Goal: Task Accomplishment & Management: Complete application form

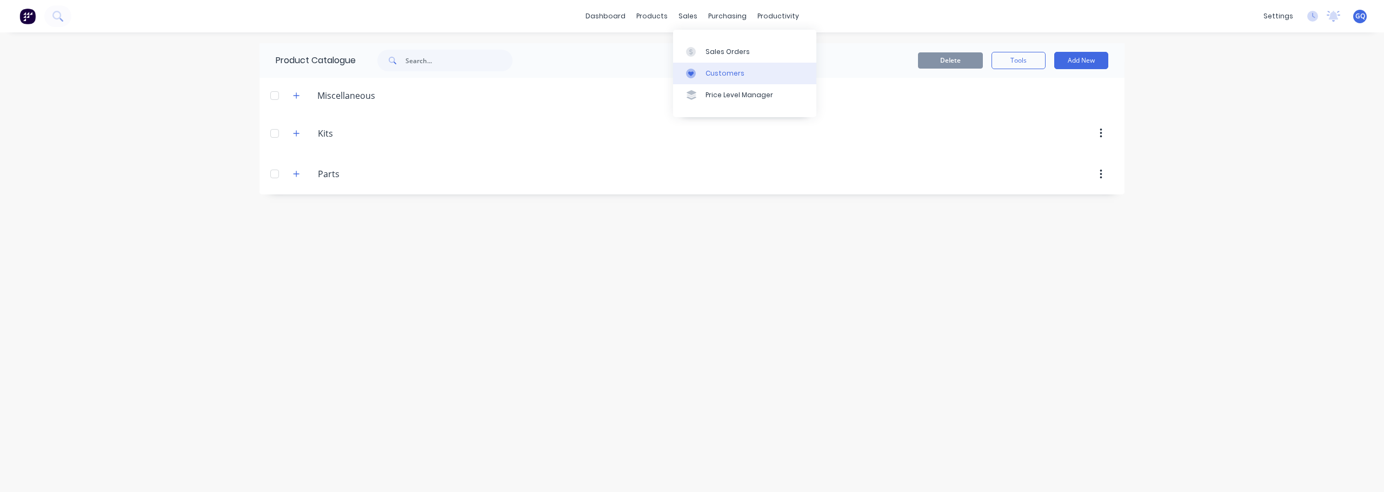
click at [714, 76] on div "Customers" at bounding box center [724, 74] width 39 height 10
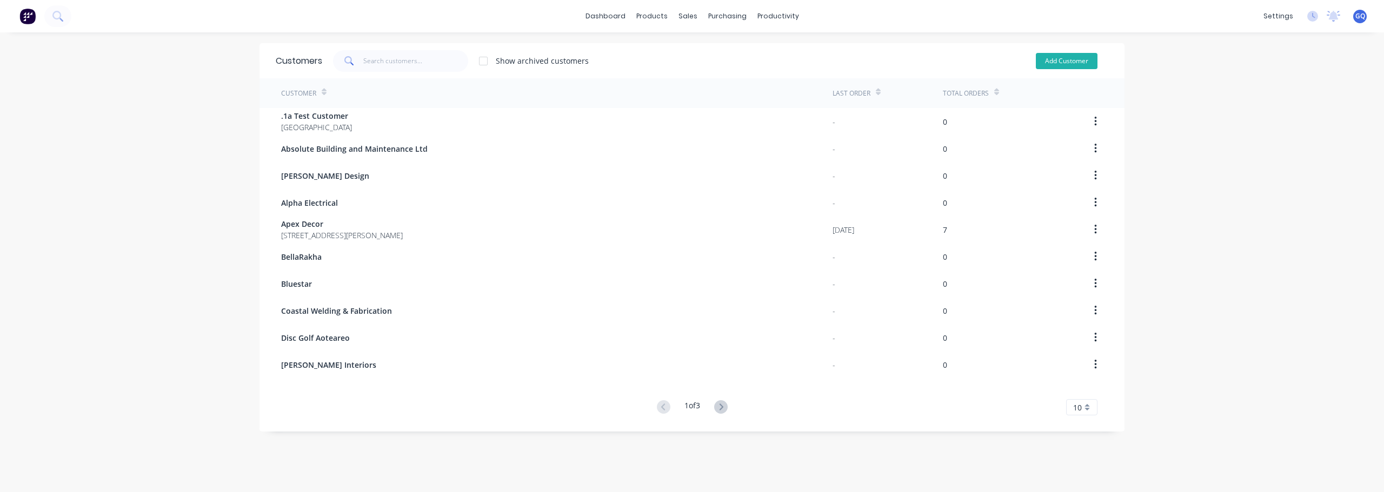
click at [1067, 64] on button "Add Customer" at bounding box center [1067, 61] width 62 height 16
select select "NZ"
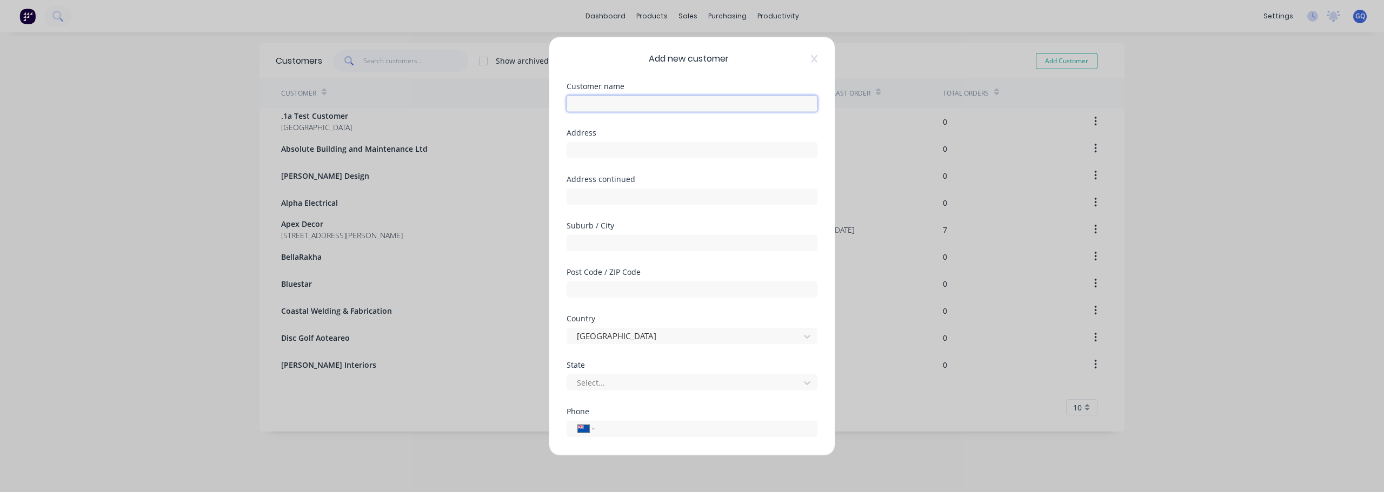
click at [597, 108] on input "text" at bounding box center [691, 103] width 251 height 16
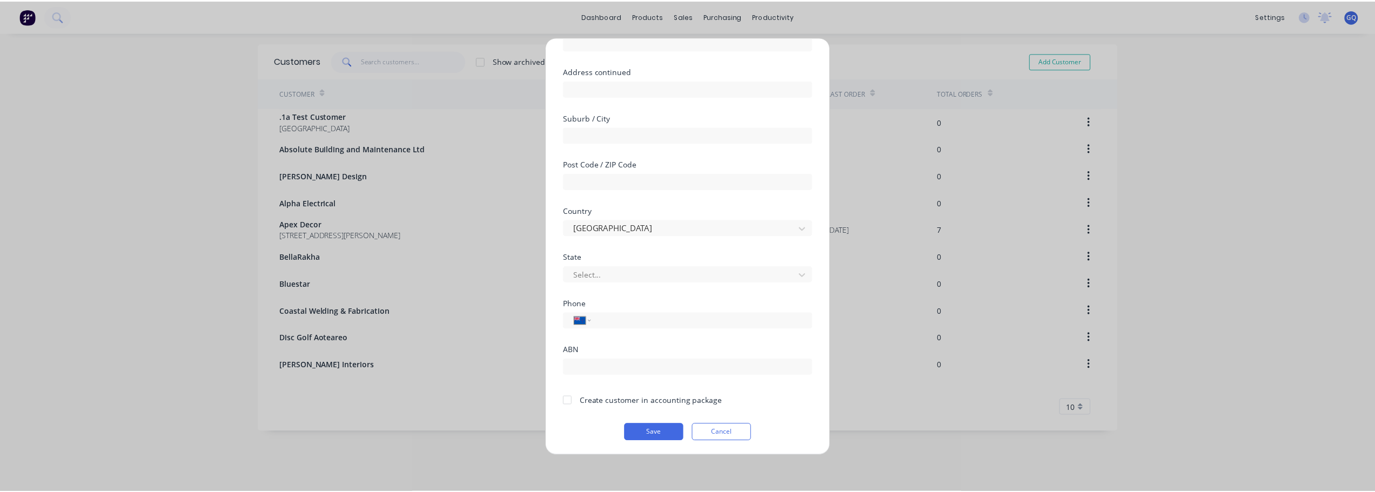
scroll to position [109, 0]
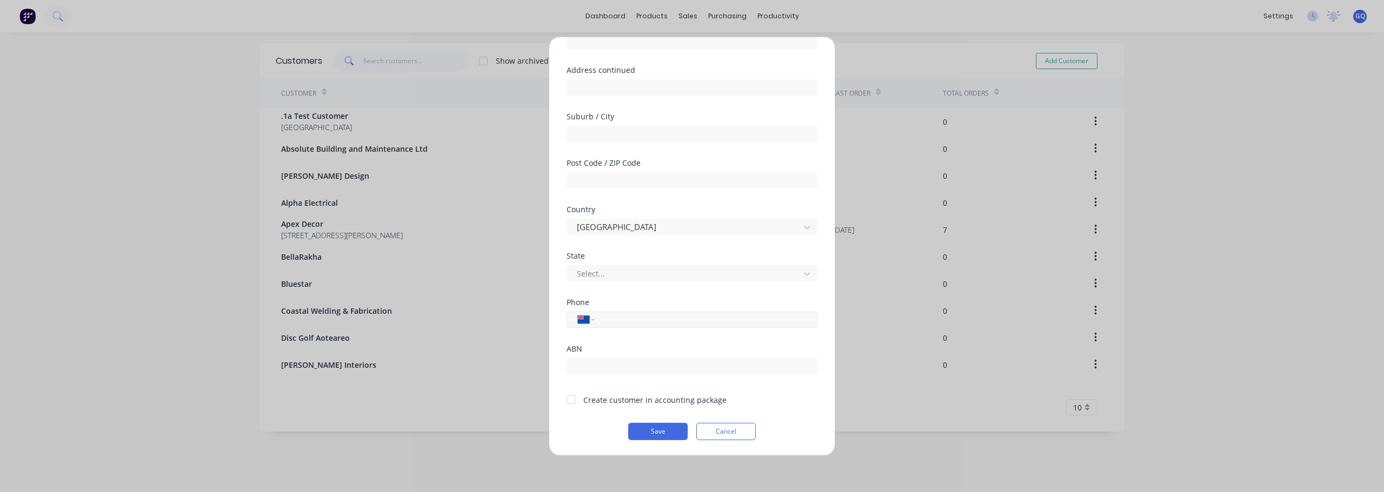
type input "Ant'z Siteworks"
click at [598, 321] on div "International [GEOGRAPHIC_DATA] [GEOGRAPHIC_DATA] [GEOGRAPHIC_DATA] [GEOGRAPHIC…" at bounding box center [691, 319] width 251 height 16
click at [586, 322] on select "International [GEOGRAPHIC_DATA] [GEOGRAPHIC_DATA] [GEOGRAPHIC_DATA] [GEOGRAPHIC…" at bounding box center [586, 319] width 16 height 15
click at [578, 312] on select "International [GEOGRAPHIC_DATA] [GEOGRAPHIC_DATA] [GEOGRAPHIC_DATA] [GEOGRAPHIC…" at bounding box center [586, 319] width 16 height 15
click at [604, 320] on input "tel" at bounding box center [704, 319] width 204 height 12
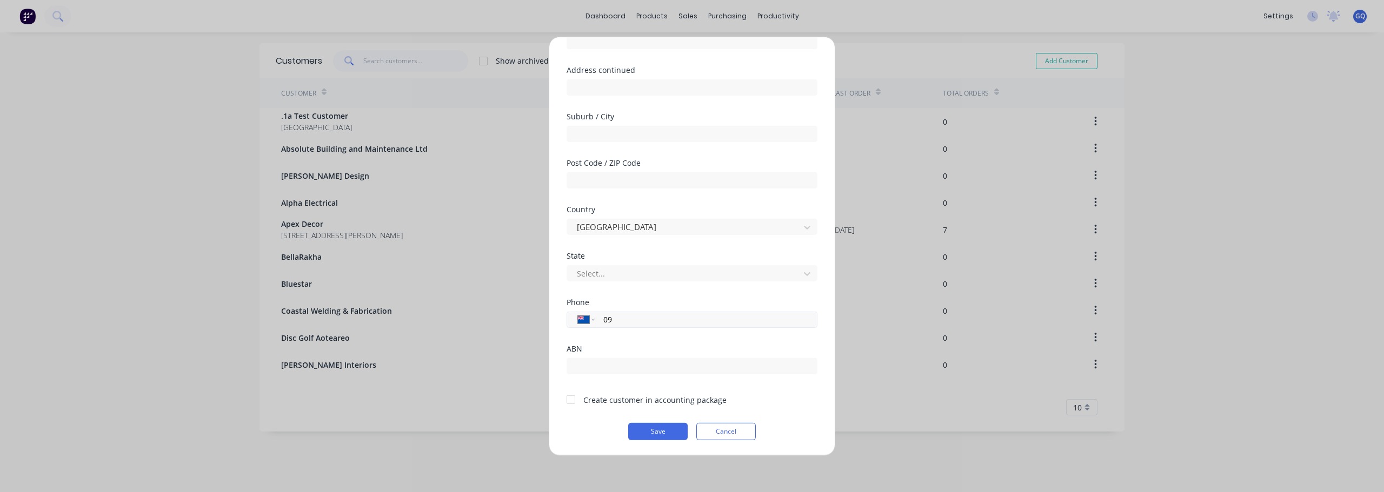
type input "0"
type input "94118692"
click at [573, 400] on div at bounding box center [571, 400] width 22 height 22
click at [655, 432] on button "Save" at bounding box center [657, 431] width 59 height 17
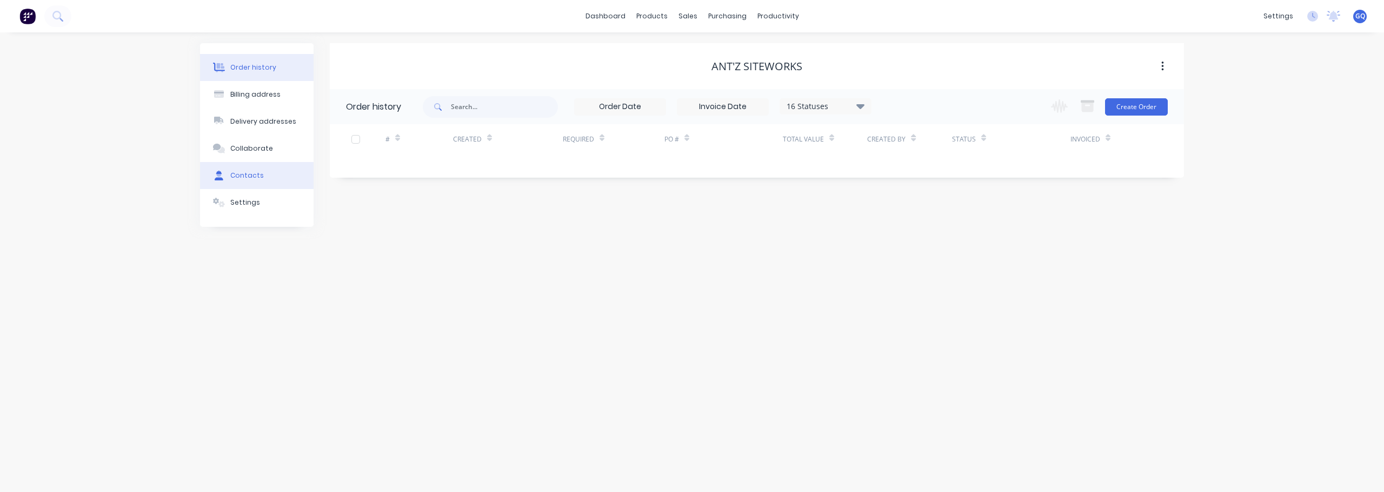
click at [248, 168] on button "Contacts" at bounding box center [256, 175] width 113 height 27
click at [1154, 105] on button "Add contact" at bounding box center [1150, 106] width 50 height 16
select select "NZ"
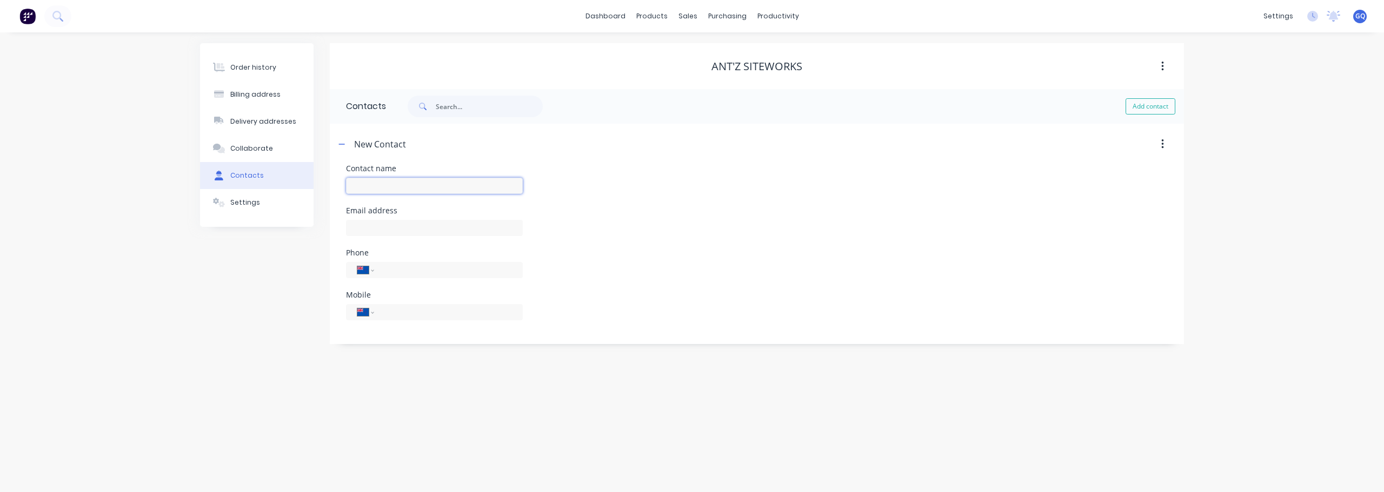
click at [420, 183] on input "text" at bounding box center [434, 186] width 177 height 16
type input "[PERSON_NAME]"
select select "NZ"
click at [385, 237] on div at bounding box center [434, 233] width 177 height 32
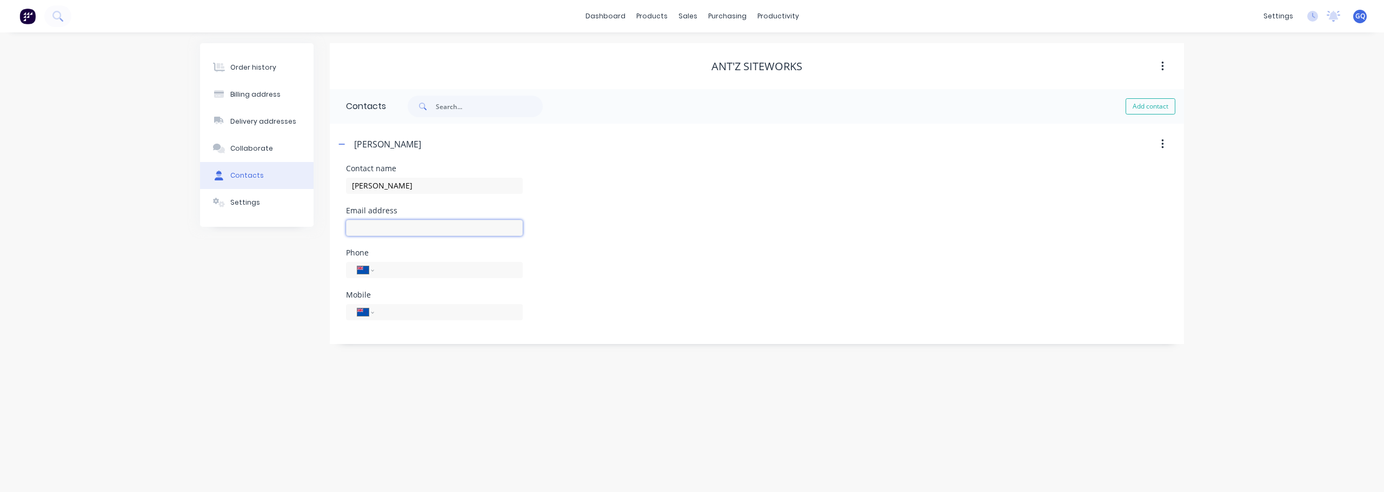
click at [385, 232] on input "text" at bounding box center [434, 228] width 177 height 16
type input "[PERSON_NAME][EMAIL_ADDRESS][DOMAIN_NAME]"
click at [397, 315] on input "tel" at bounding box center [447, 312] width 130 height 12
click at [386, 315] on input "027 246 0" at bounding box center [447, 312] width 130 height 12
click at [423, 315] on input "272460" at bounding box center [447, 312] width 130 height 12
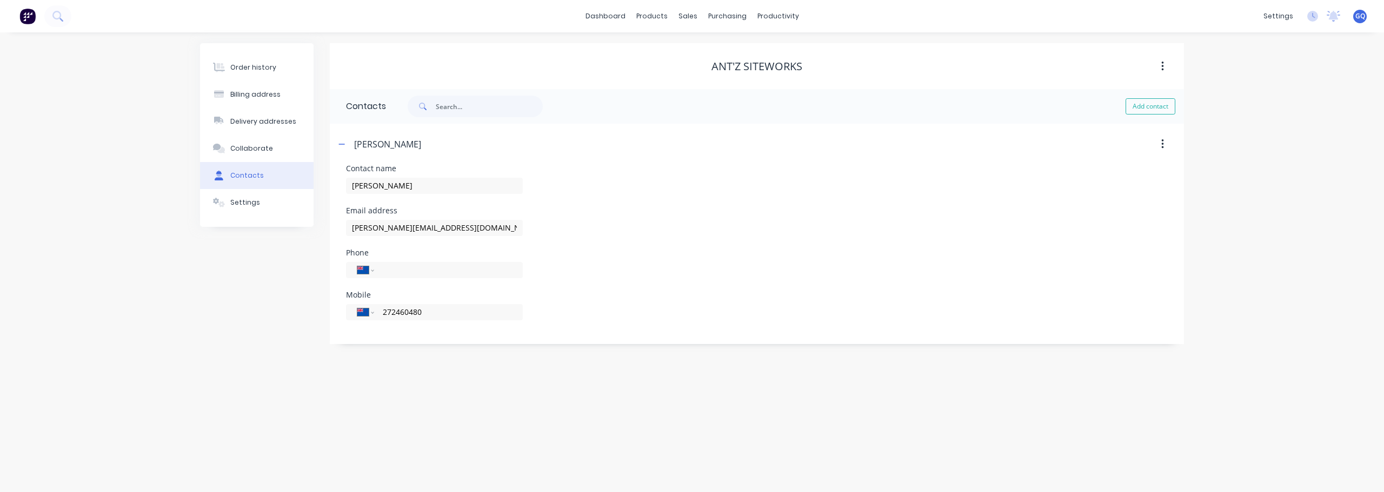
type input "272460480"
click at [1160, 144] on button "button" at bounding box center [1162, 144] width 25 height 19
click at [1163, 64] on icon "button" at bounding box center [1162, 67] width 3 height 12
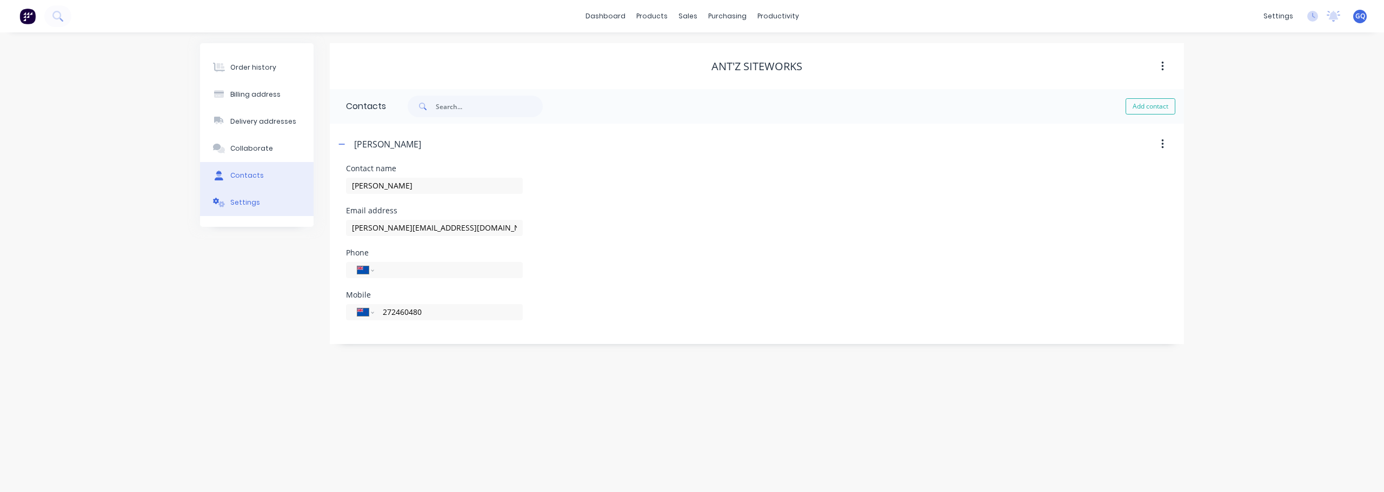
click at [238, 203] on div "Settings" at bounding box center [245, 203] width 30 height 10
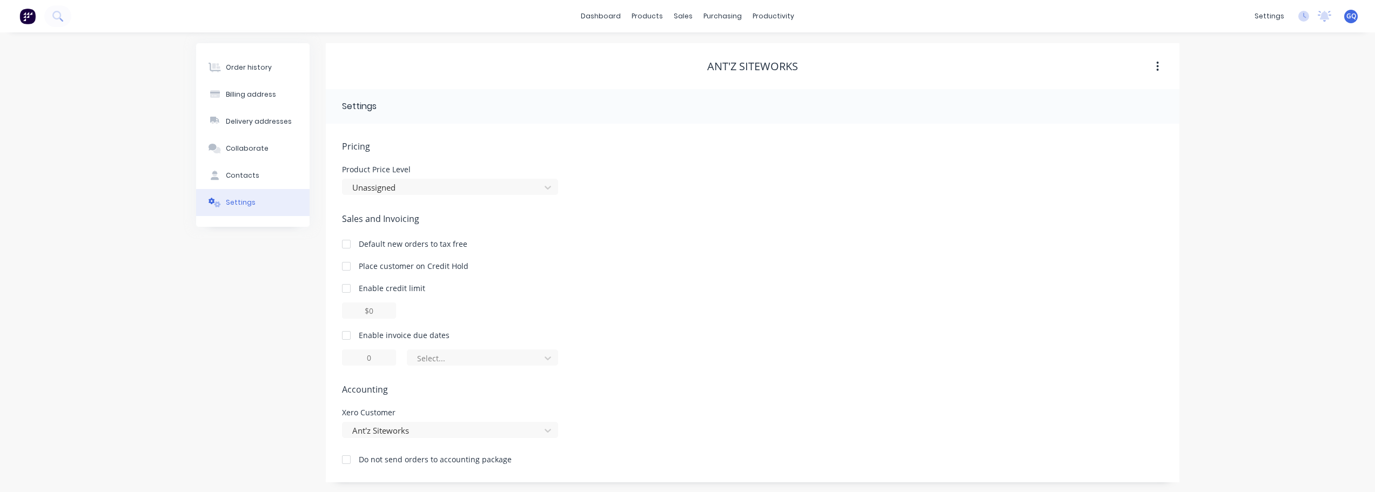
scroll to position [1, 0]
click at [264, 94] on div "Billing address" at bounding box center [251, 94] width 50 height 10
select select "NZ"
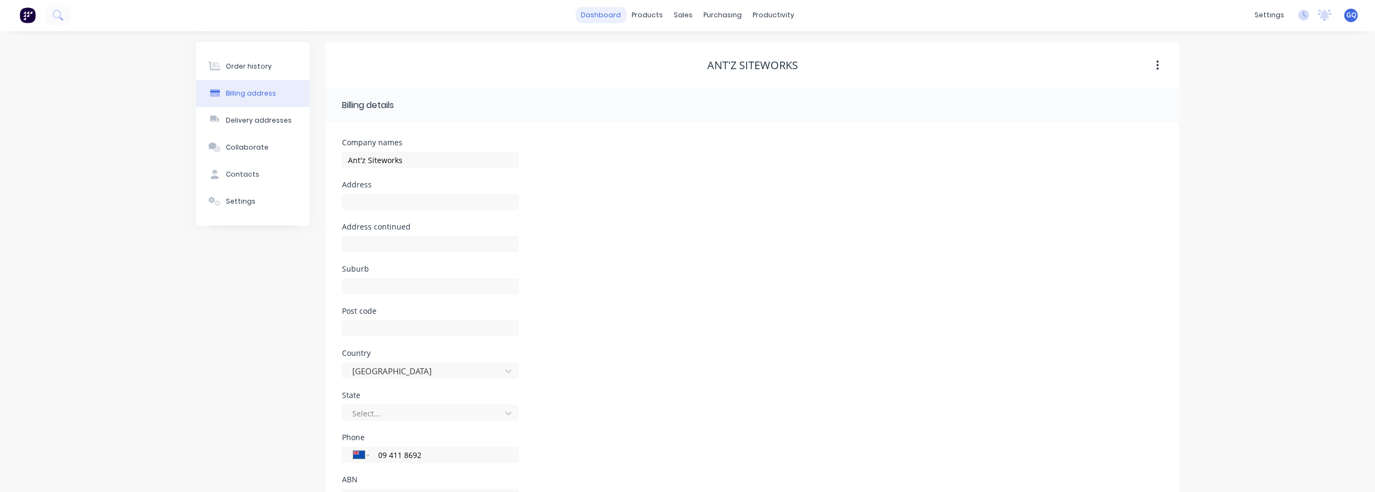
click at [604, 19] on link "dashboard" at bounding box center [601, 15] width 51 height 16
